Goal: Transaction & Acquisition: Purchase product/service

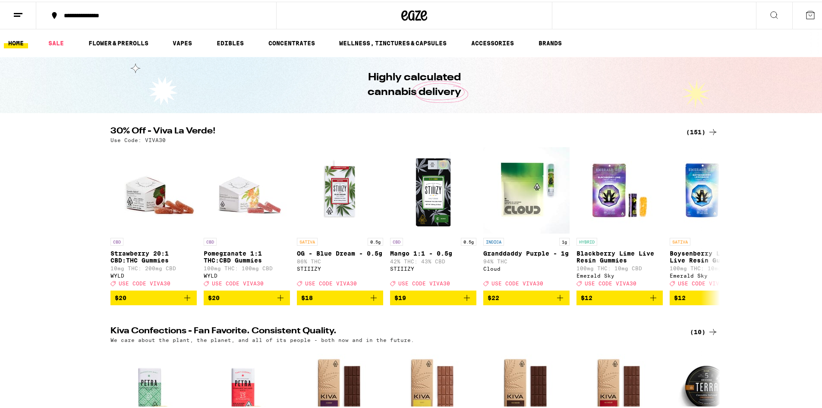
click at [694, 129] on div "(151)" at bounding box center [702, 130] width 32 height 10
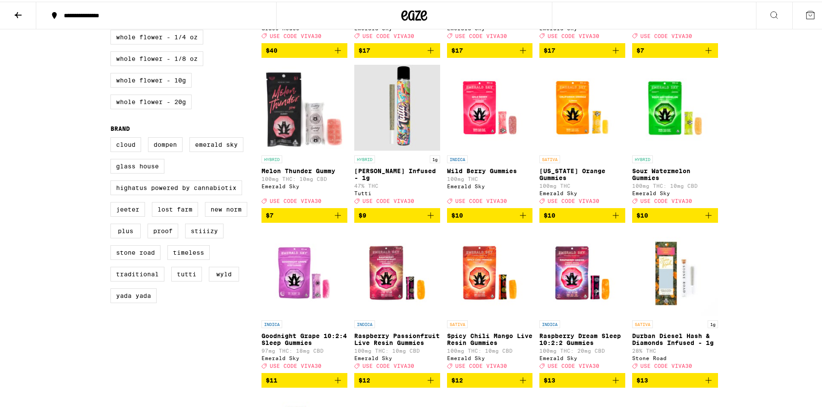
scroll to position [562, 0]
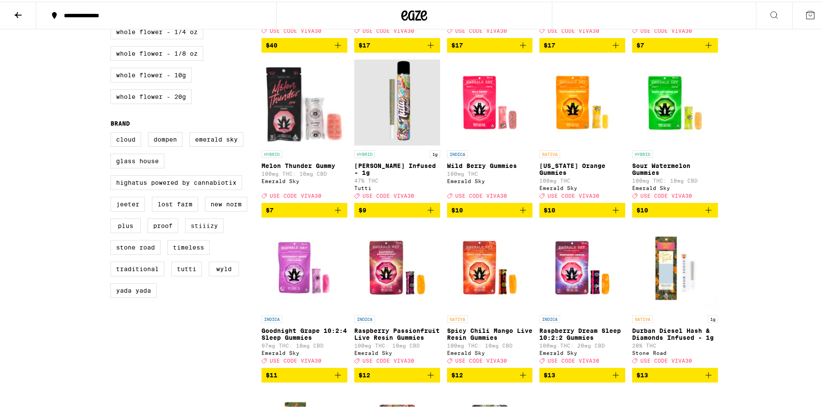
click at [199, 231] on label "STIIIZY" at bounding box center [204, 224] width 38 height 15
click at [113, 132] on input "STIIIZY" at bounding box center [112, 132] width 0 height 0
checkbox input "true"
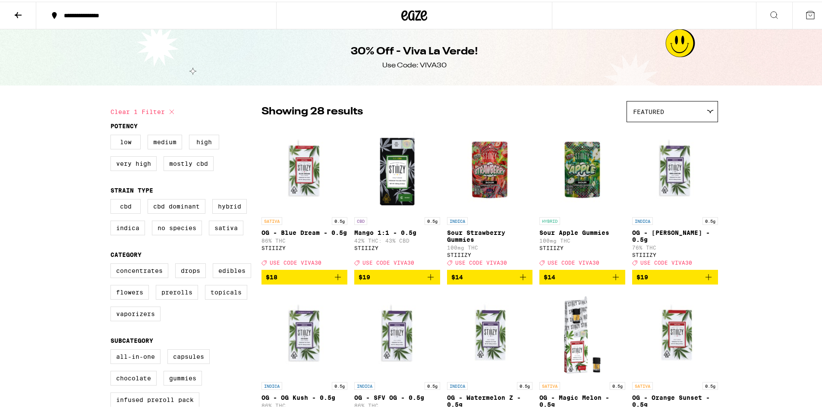
click at [417, 13] on icon at bounding box center [414, 14] width 26 height 16
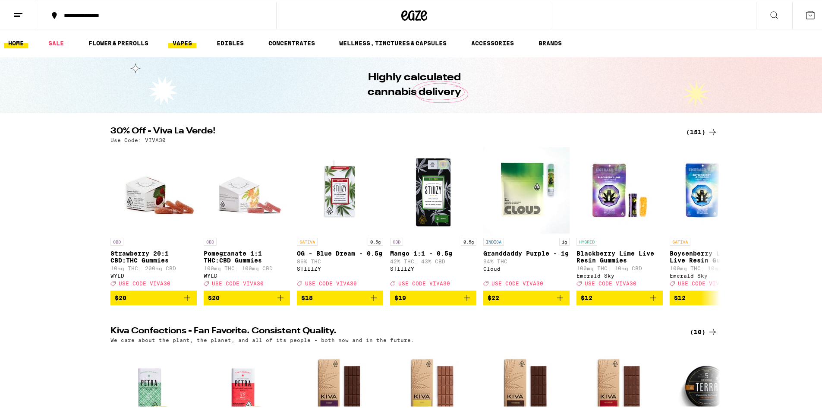
click at [177, 41] on link "VAPES" at bounding box center [182, 41] width 28 height 10
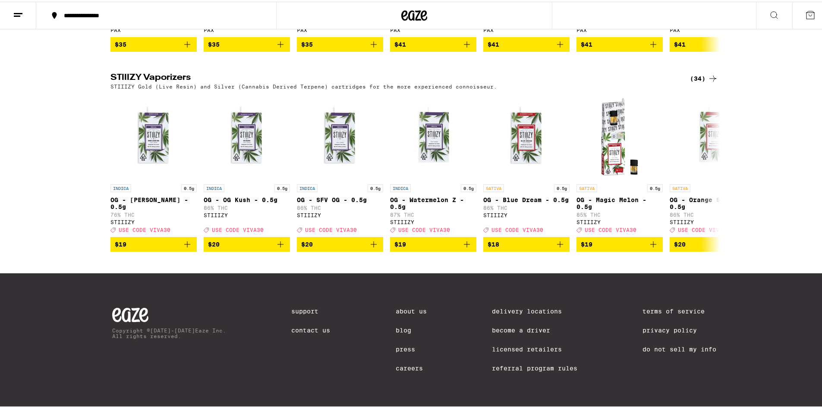
scroll to position [863, 0]
click at [708, 72] on icon at bounding box center [713, 77] width 10 height 10
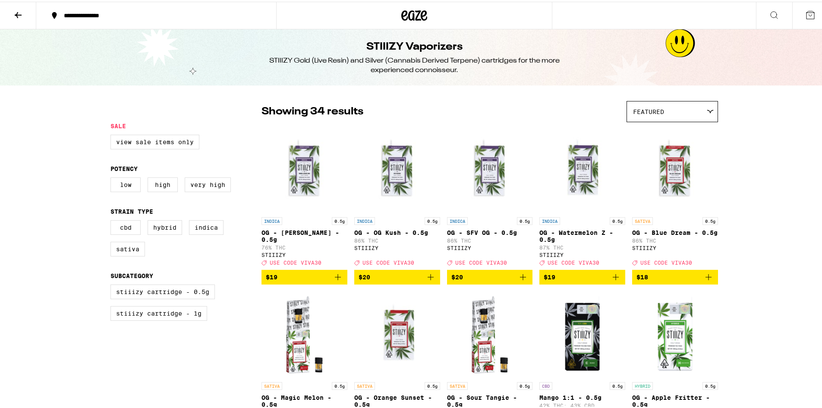
click at [53, 21] on button "**********" at bounding box center [156, 14] width 240 height 26
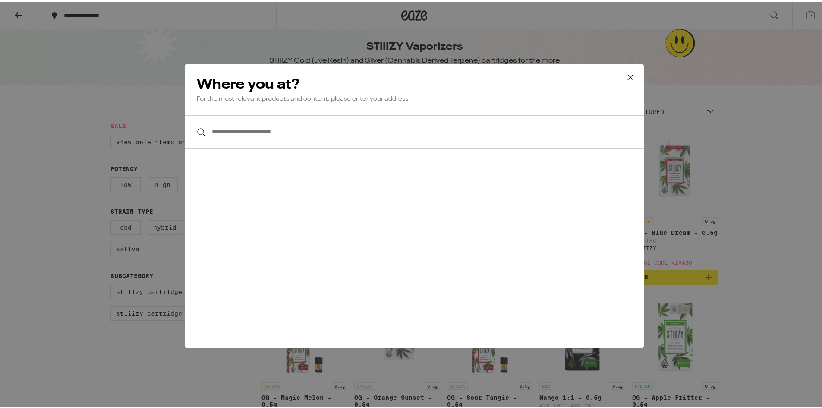
click at [624, 75] on icon at bounding box center [630, 75] width 13 height 13
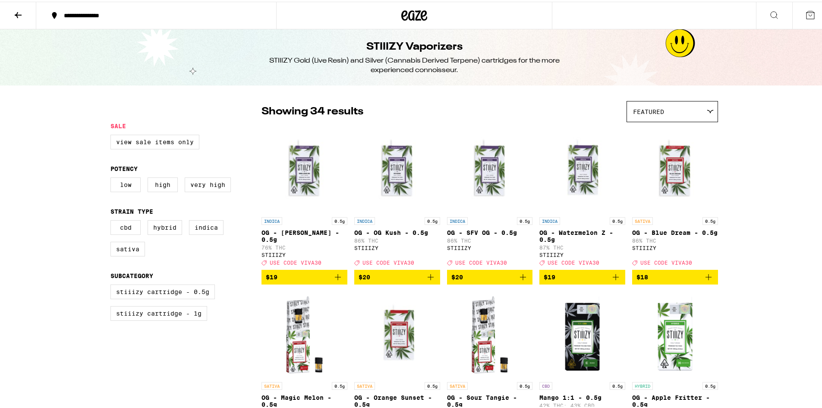
click at [16, 8] on icon at bounding box center [18, 13] width 10 height 10
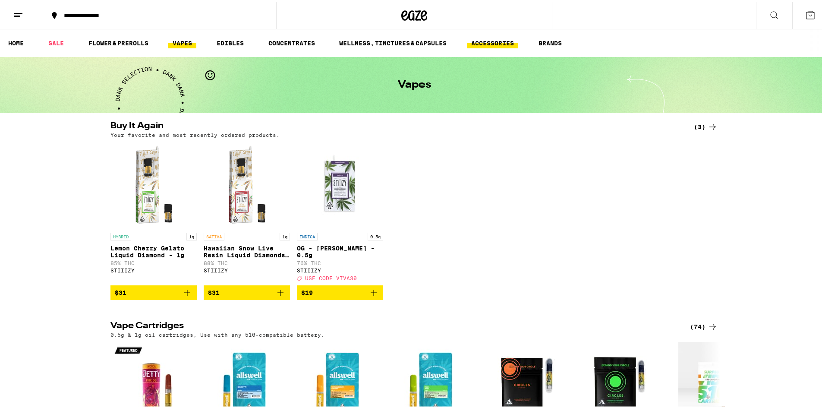
click at [496, 42] on link "ACCESSORIES" at bounding box center [492, 41] width 51 height 10
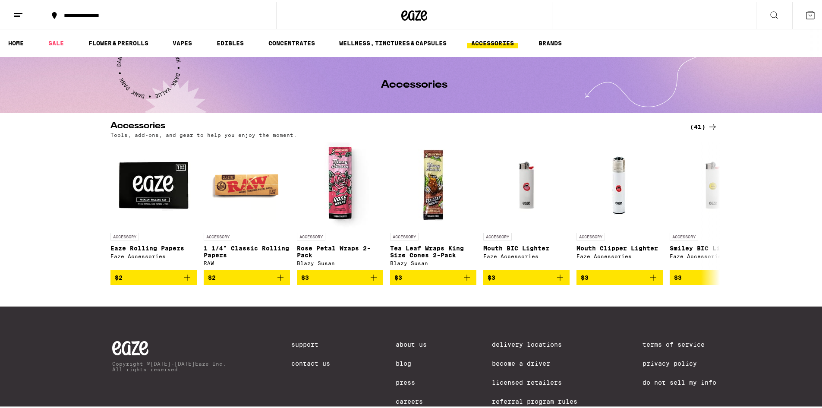
click at [695, 123] on div "(41)" at bounding box center [704, 125] width 28 height 10
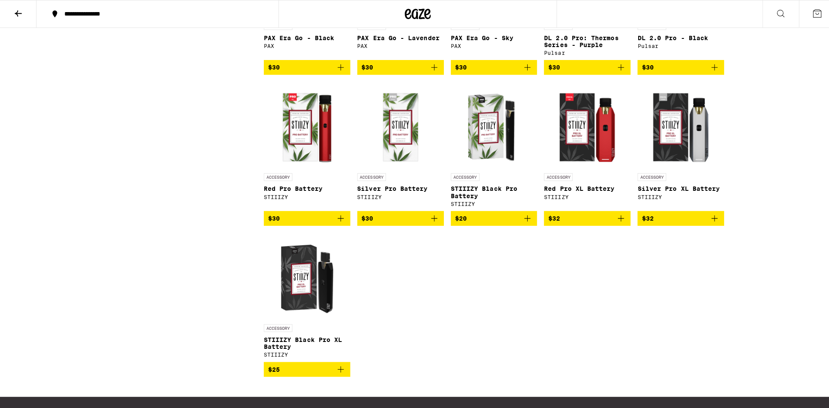
scroll to position [1097, 0]
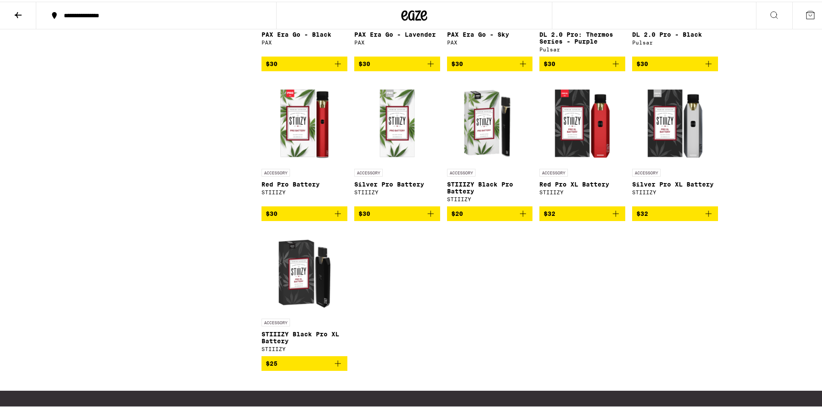
click at [300, 313] on img "Open page for STIIIZY Black Pro XL Battery from STIIIZY" at bounding box center [305, 269] width 86 height 86
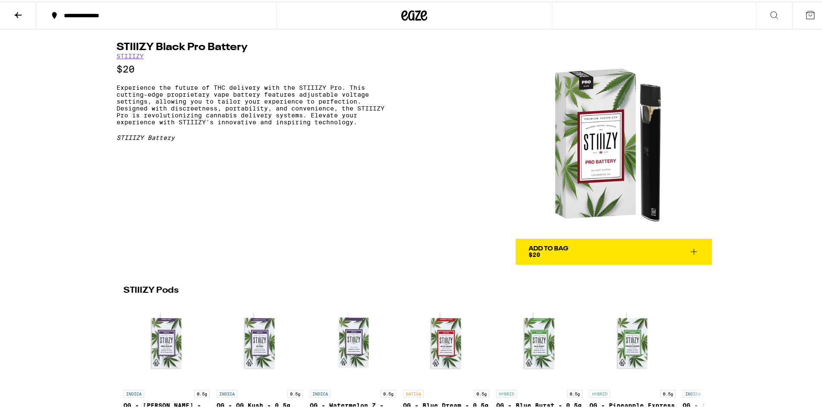
click at [547, 248] on div "Add To Bag" at bounding box center [549, 247] width 40 height 6
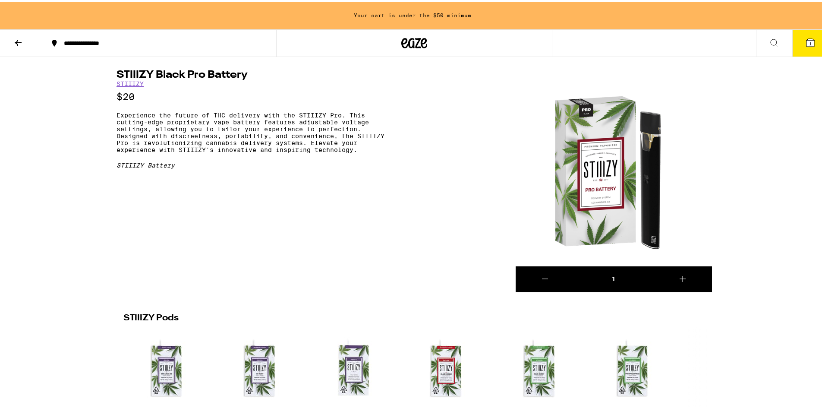
click at [79, 38] on div "**********" at bounding box center [161, 41] width 202 height 6
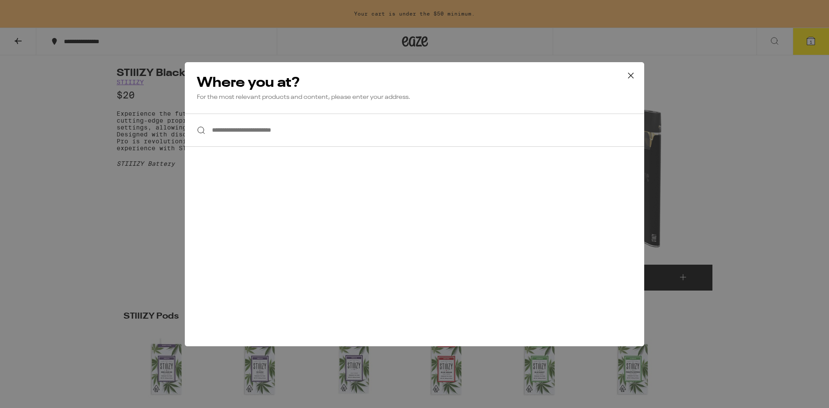
click at [635, 73] on icon at bounding box center [630, 75] width 13 height 13
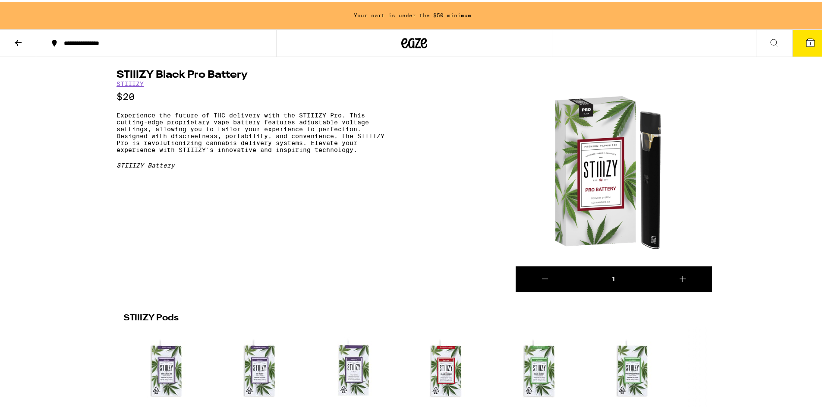
click at [19, 40] on icon at bounding box center [18, 41] width 10 height 10
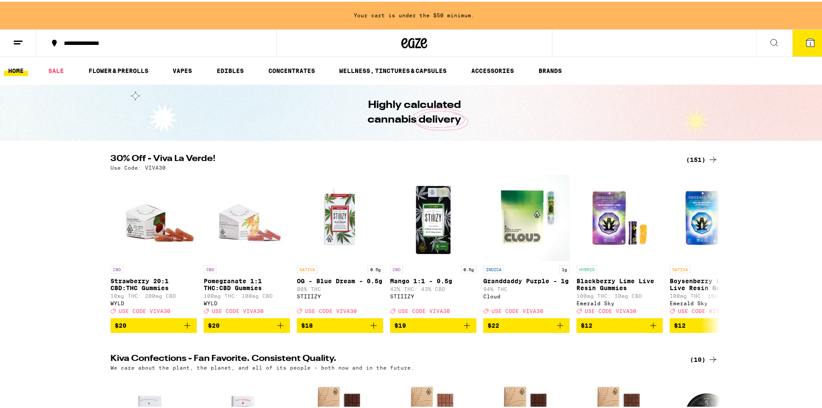
click at [696, 158] on div "(151)" at bounding box center [702, 158] width 32 height 10
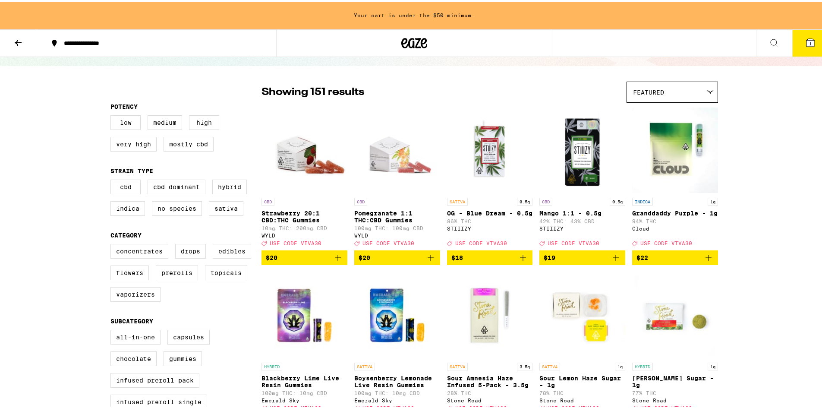
scroll to position [51, 0]
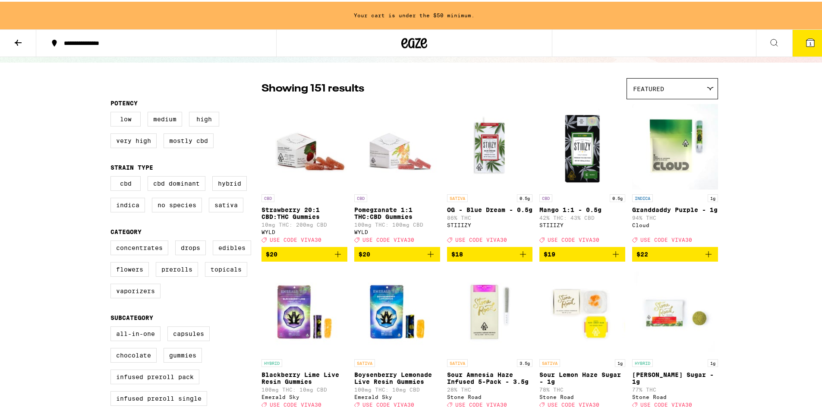
click at [582, 154] on img "Open page for Mango 1:1 - 0.5g from STIIIZY" at bounding box center [583, 145] width 86 height 86
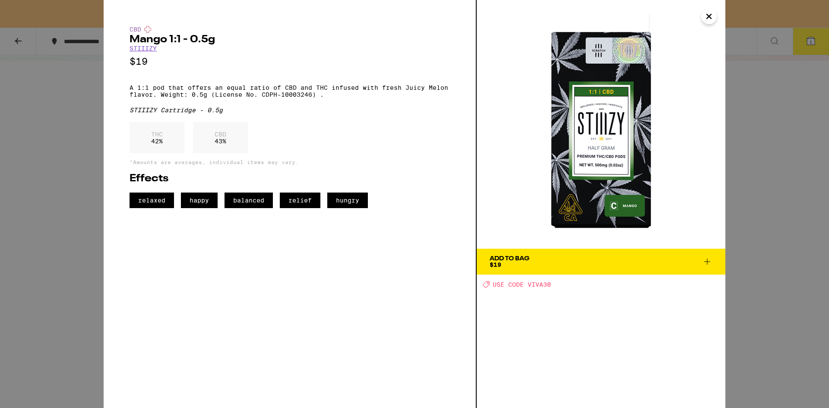
click at [710, 259] on icon at bounding box center [707, 261] width 10 height 10
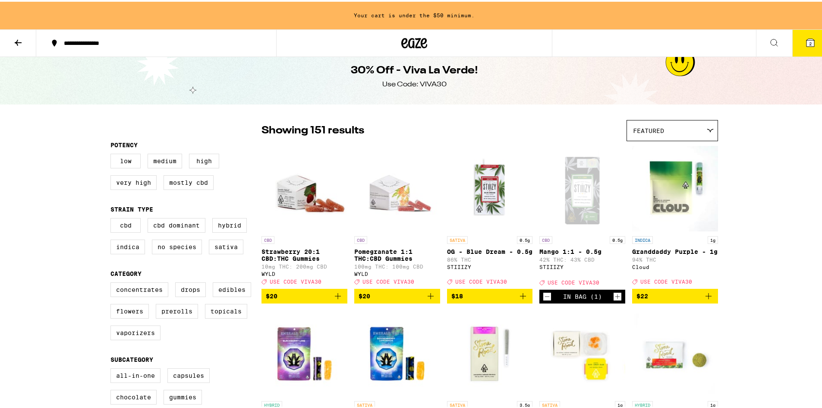
scroll to position [7, 0]
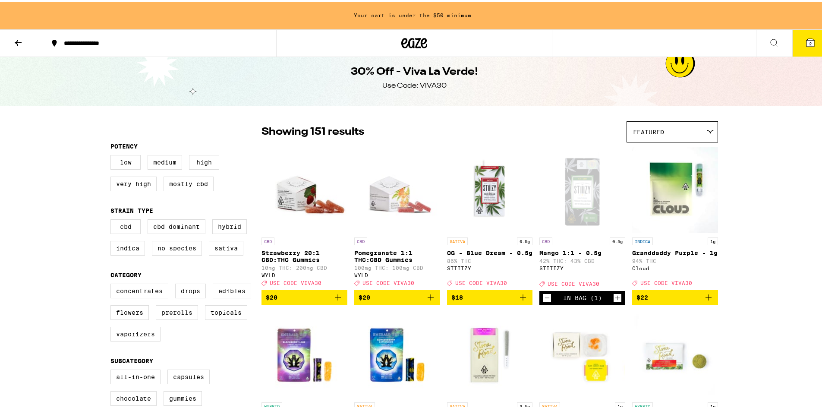
click at [189, 318] on label "Prerolls" at bounding box center [177, 310] width 42 height 15
click at [113, 284] on input "Prerolls" at bounding box center [112, 283] width 0 height 0
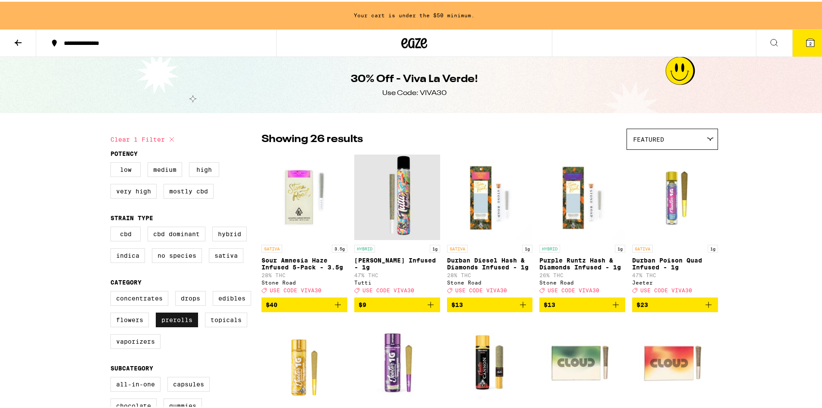
click at [168, 323] on label "Prerolls" at bounding box center [177, 318] width 42 height 15
click at [113, 291] on input "Prerolls" at bounding box center [112, 291] width 0 height 0
checkbox input "false"
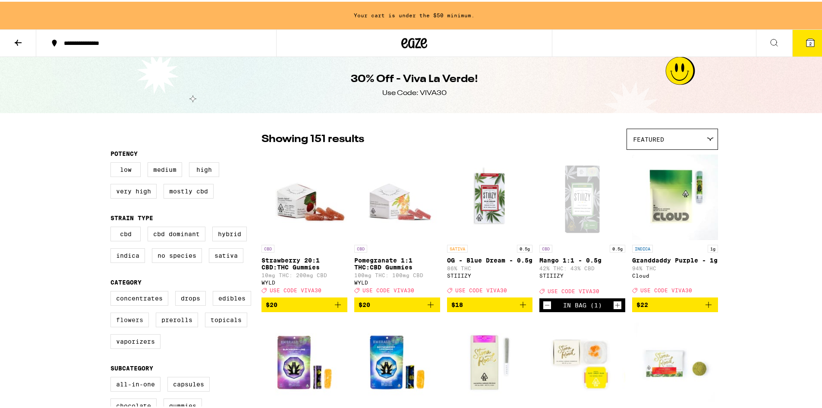
click at [122, 326] on label "Flowers" at bounding box center [130, 318] width 38 height 15
click at [113, 291] on input "Flowers" at bounding box center [112, 291] width 0 height 0
checkbox input "true"
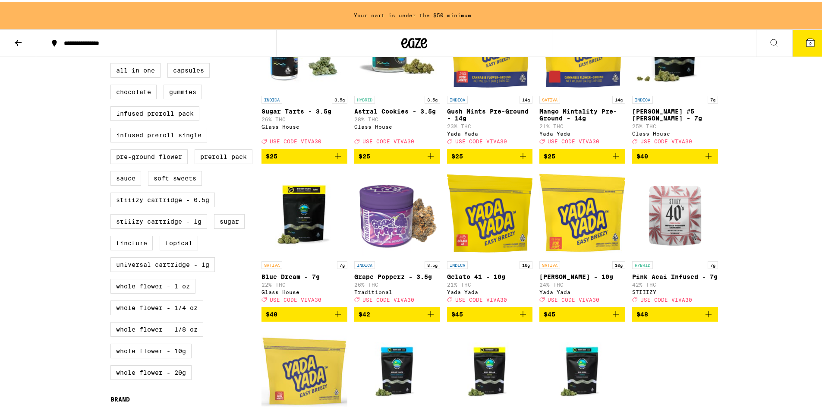
scroll to position [307, 0]
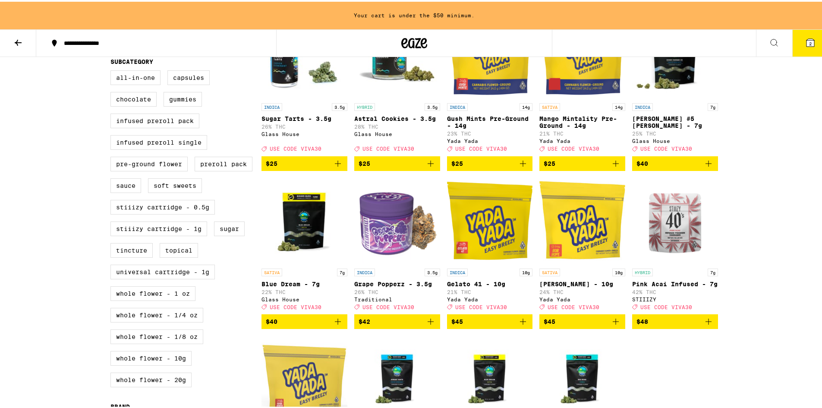
click at [667, 240] on img "Open page for Pink Acai Infused - 7g from STIIIZY" at bounding box center [675, 219] width 86 height 86
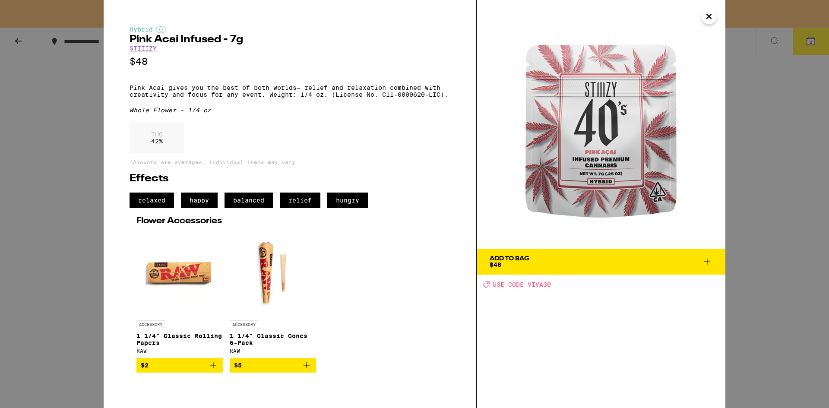
click at [563, 265] on span "Add To Bag $48" at bounding box center [601, 262] width 223 height 12
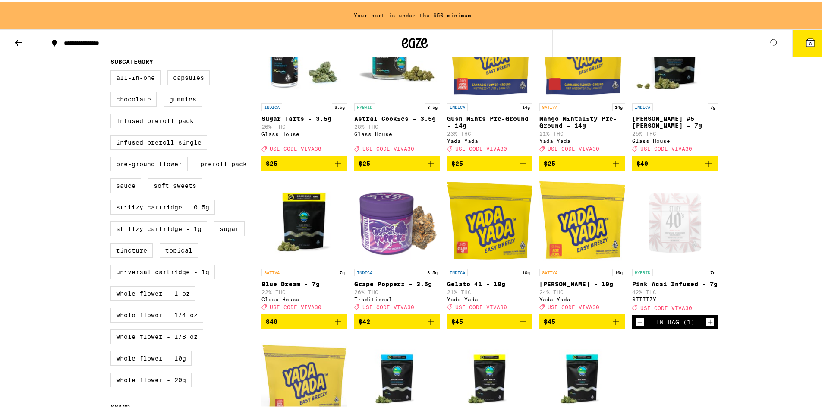
scroll to position [279, 0]
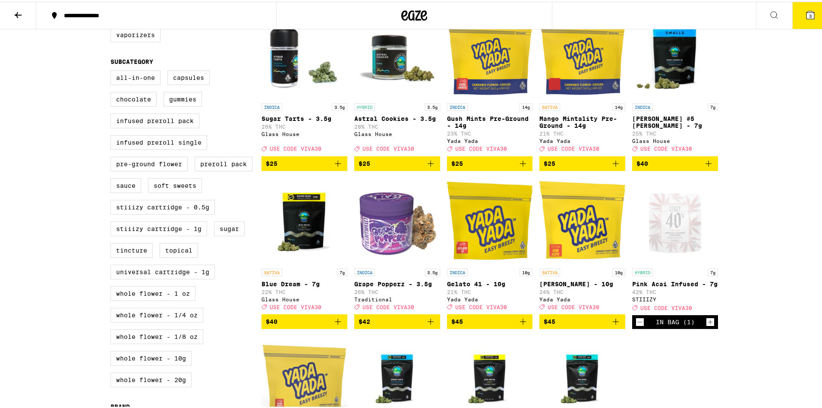
click at [806, 18] on icon at bounding box center [811, 13] width 10 height 10
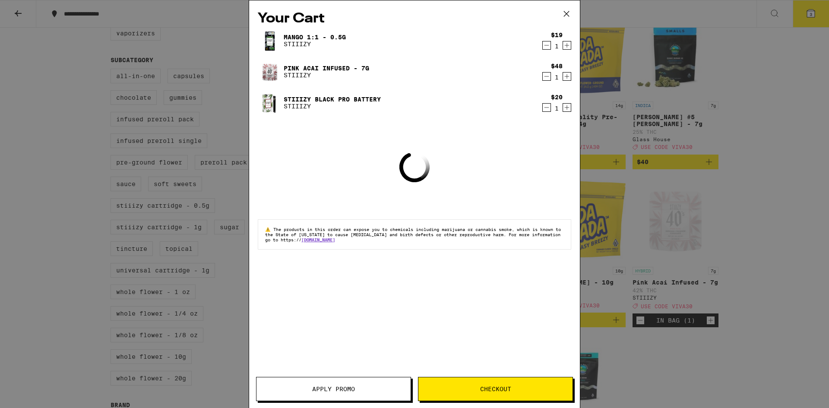
click at [330, 386] on span "Apply Promo" at bounding box center [333, 389] width 43 height 6
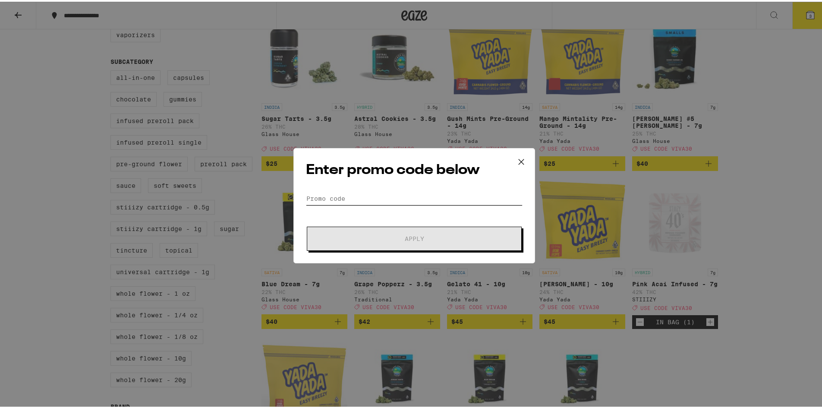
click at [347, 198] on input "Promo Code" at bounding box center [414, 196] width 217 height 13
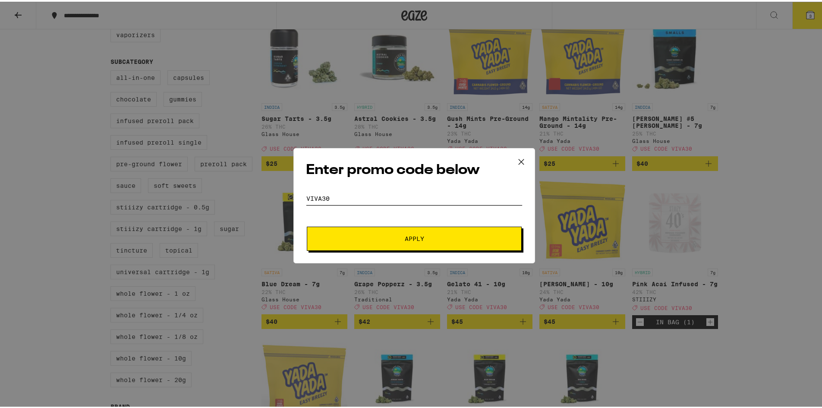
type input "viva30"
click at [411, 234] on span "Apply" at bounding box center [414, 237] width 19 height 6
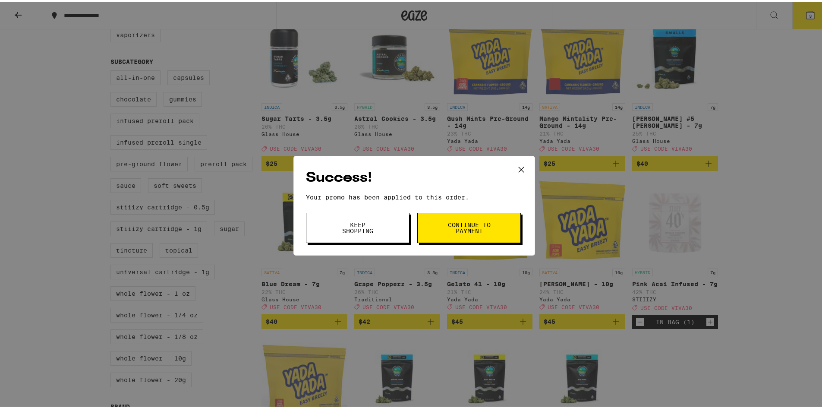
click at [525, 169] on icon at bounding box center [521, 167] width 13 height 13
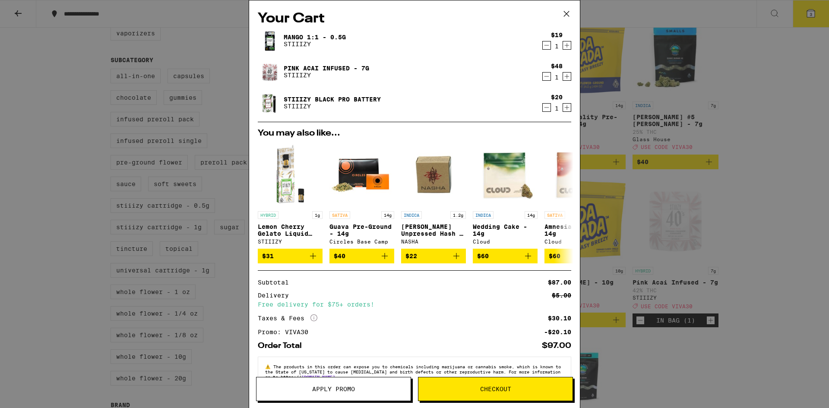
click at [768, 108] on div "Your Cart Mango 1:1 - 0.5g STIIIZY $19 1 Pink Acai Infused - 7g STIIIZY $48 1 S…" at bounding box center [414, 204] width 829 height 408
